Goal: Task Accomplishment & Management: Manage account settings

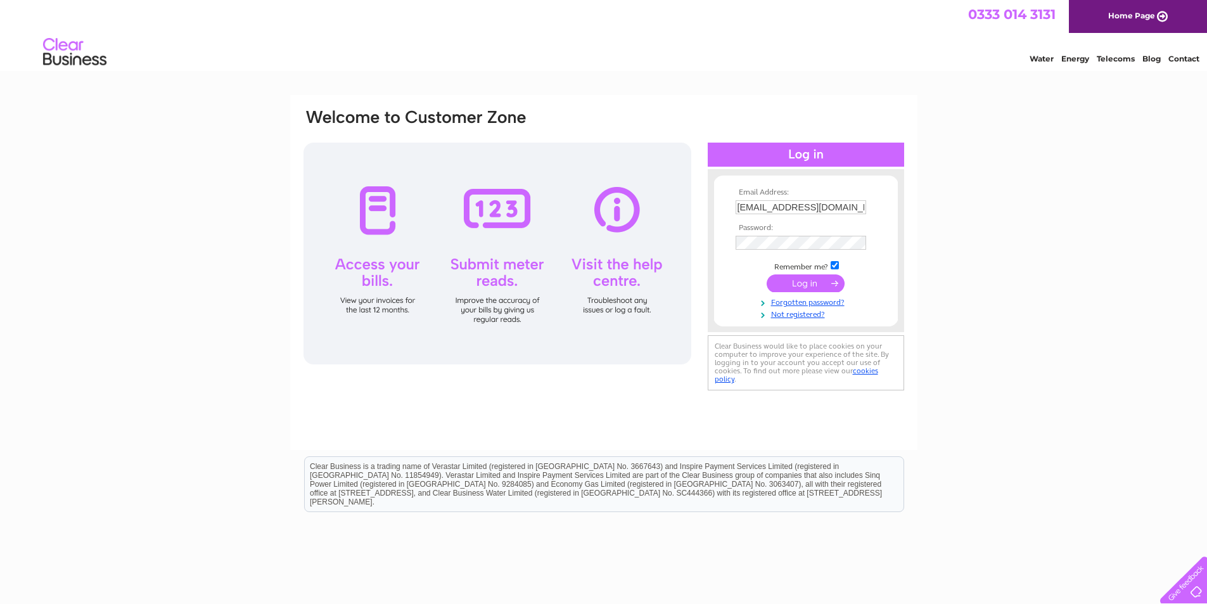
drag, startPoint x: 759, startPoint y: 266, endPoint x: 801, endPoint y: 267, distance: 41.8
click at [765, 267] on td "Remember me?" at bounding box center [805, 265] width 147 height 13
click at [809, 285] on input "submit" at bounding box center [805, 283] width 78 height 18
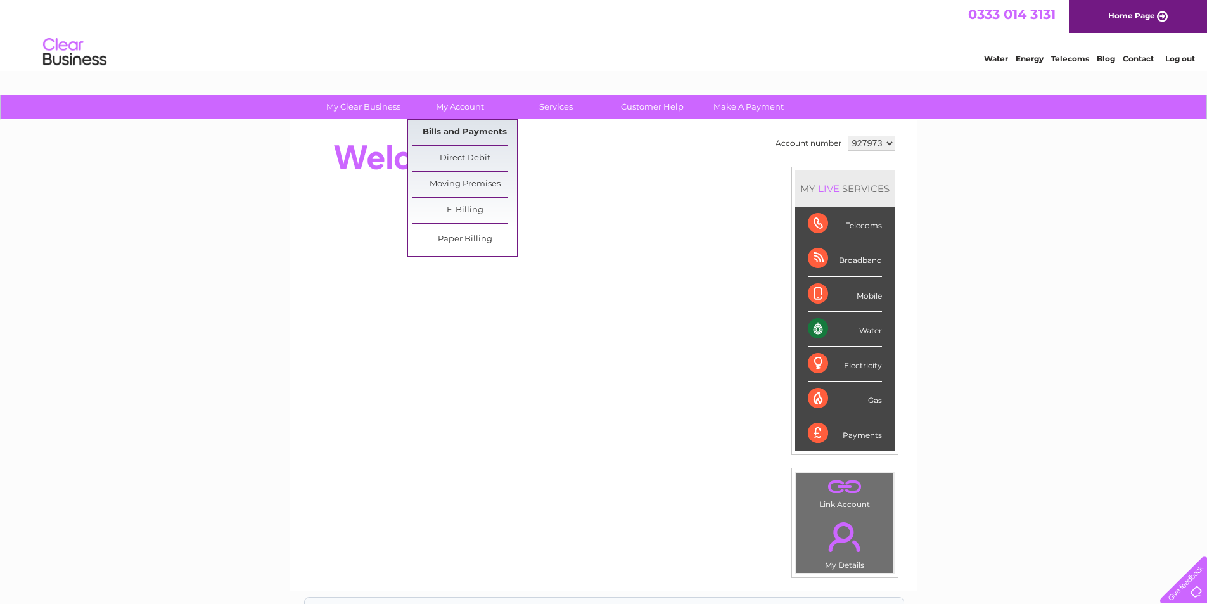
click at [460, 127] on link "Bills and Payments" at bounding box center [464, 132] width 105 height 25
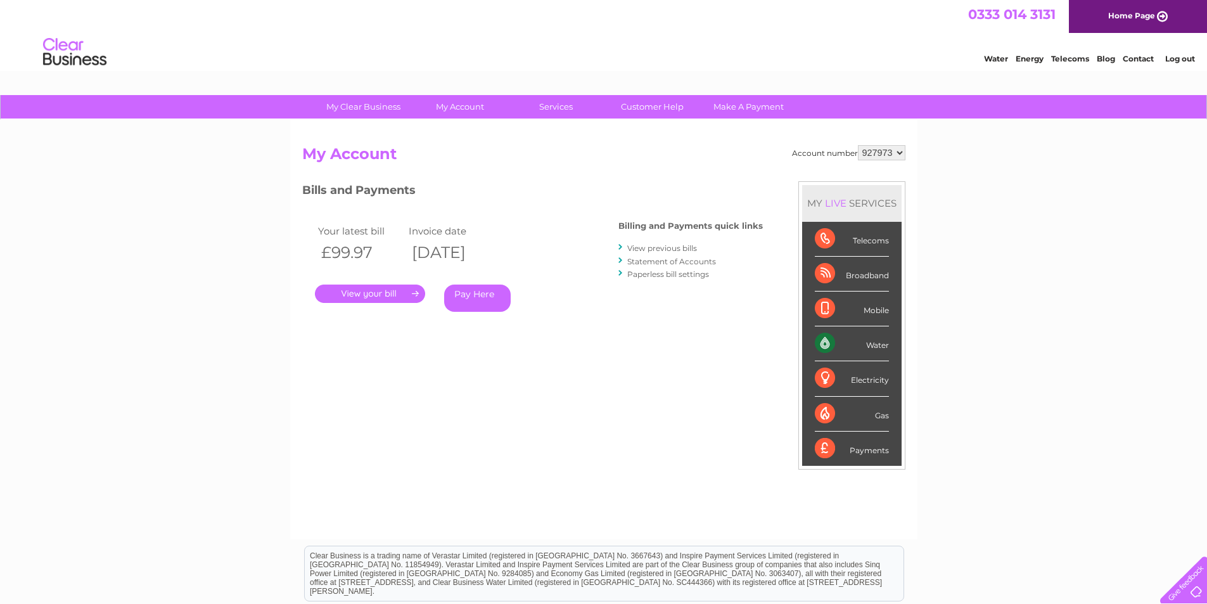
click at [380, 295] on link "." at bounding box center [370, 293] width 110 height 18
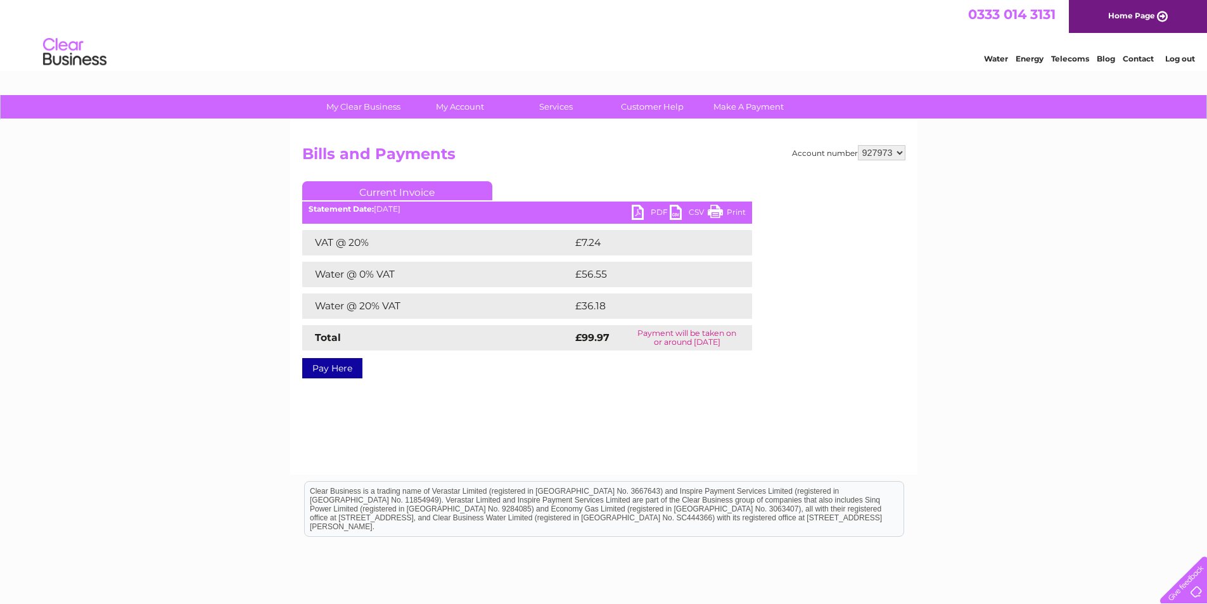
click at [649, 208] on link "PDF" at bounding box center [650, 214] width 38 height 18
